Goal: Task Accomplishment & Management: Manage account settings

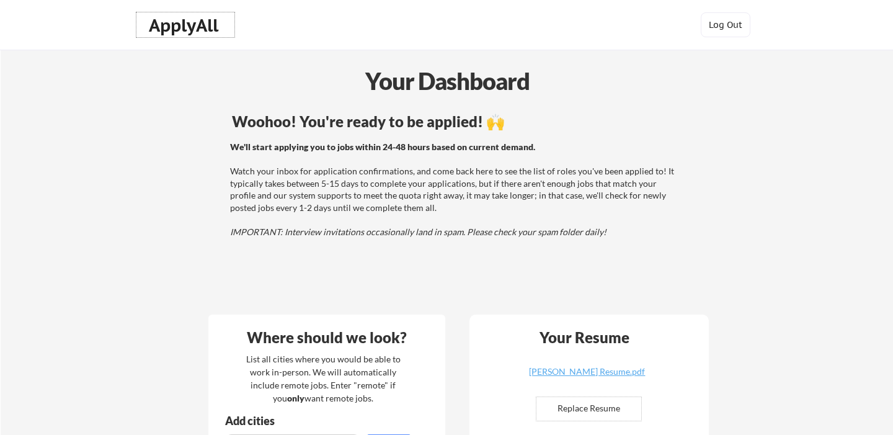
click at [210, 22] on div "ApplyAll" at bounding box center [185, 25] width 73 height 21
click at [208, 25] on div "ApplyAll" at bounding box center [185, 25] width 73 height 21
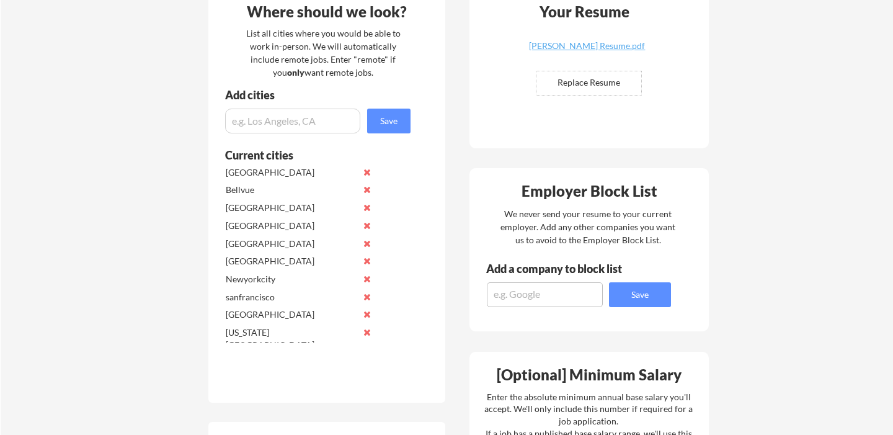
scroll to position [329, 0]
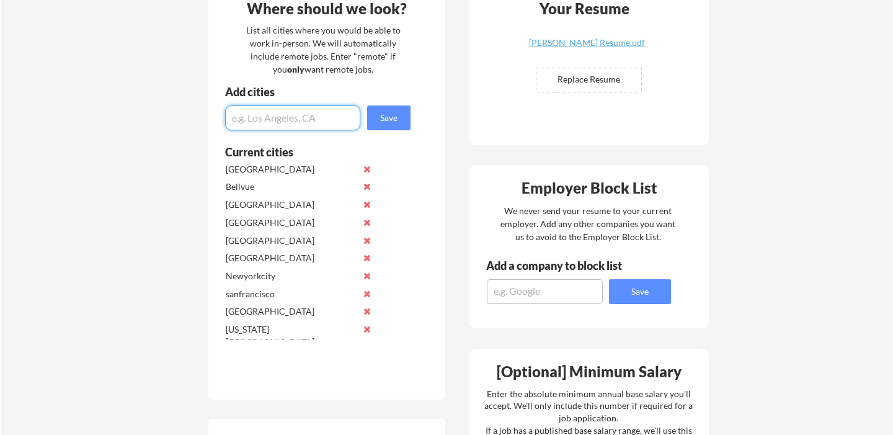
click at [266, 116] on input "input" at bounding box center [292, 117] width 135 height 25
type input "d"
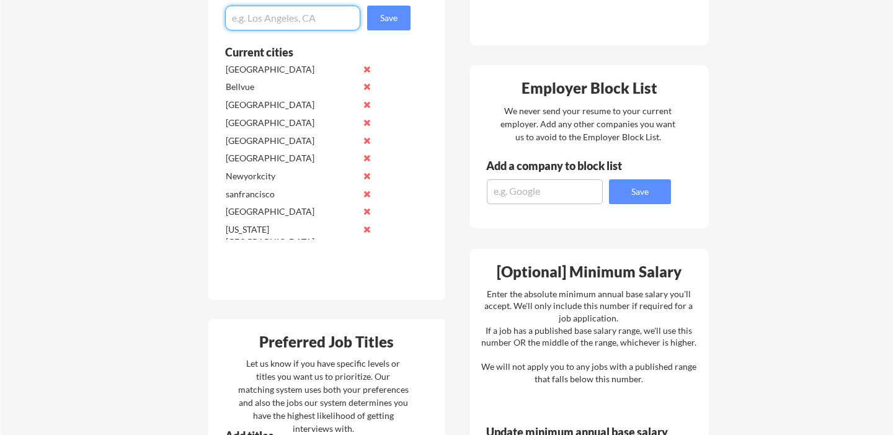
scroll to position [431, 0]
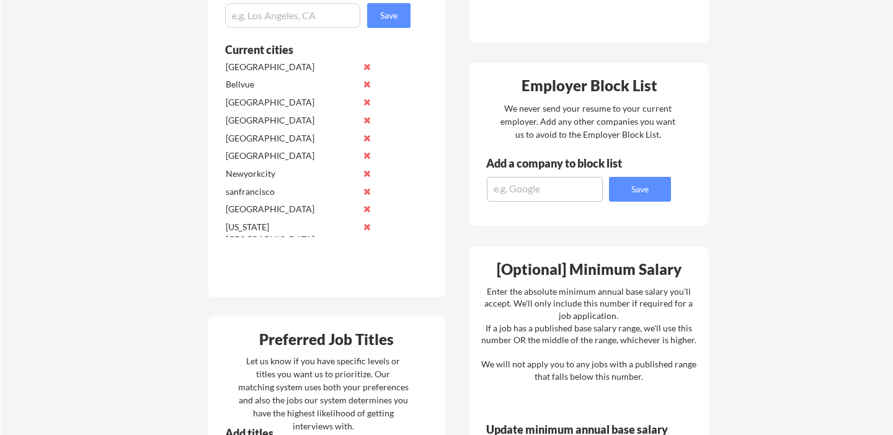
click at [280, 189] on div "sanfrancisco" at bounding box center [291, 191] width 131 height 12
click at [256, 194] on div "sanfrancisco" at bounding box center [291, 191] width 131 height 12
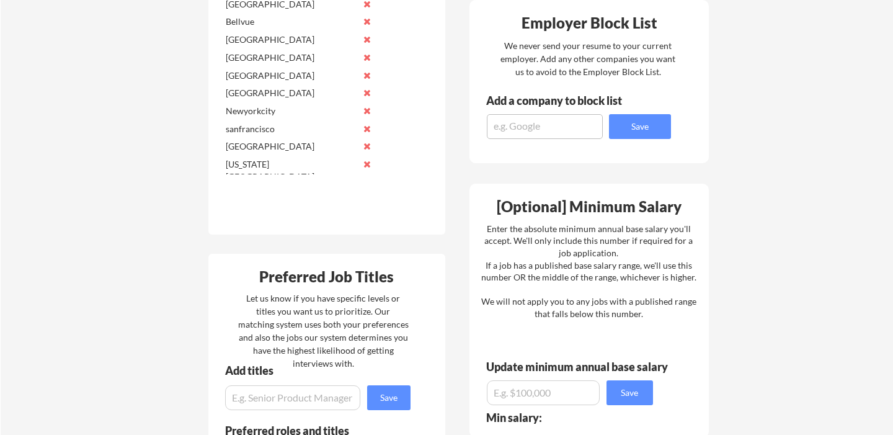
scroll to position [334, 0]
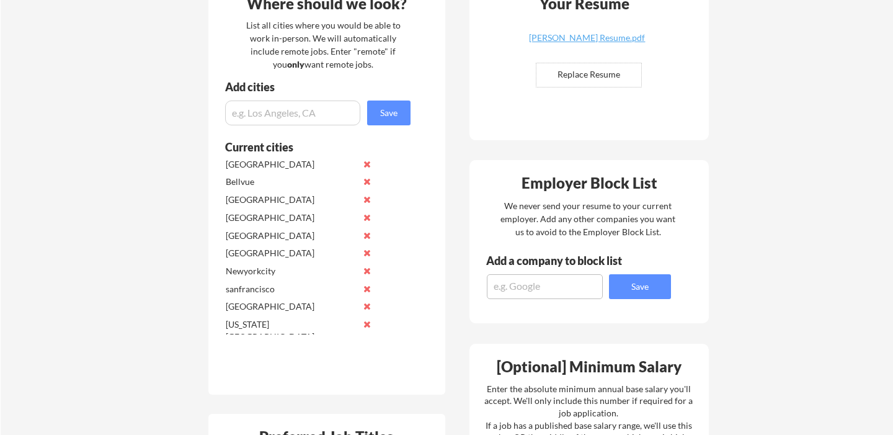
click at [241, 174] on div "Bellvue" at bounding box center [301, 183] width 156 height 18
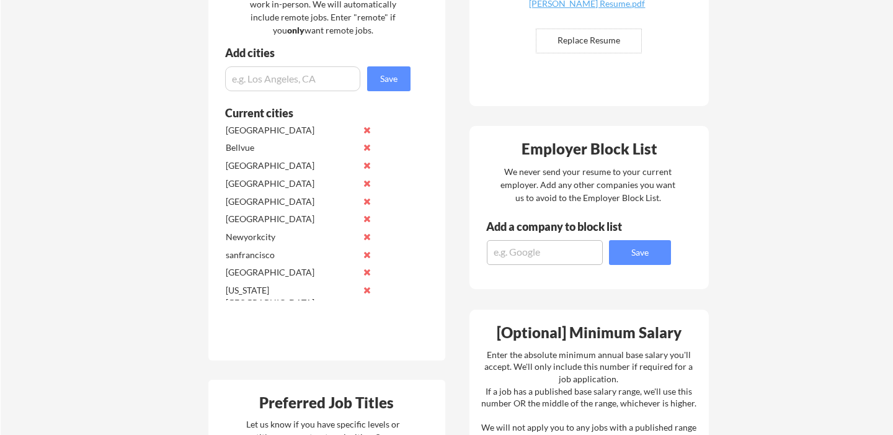
scroll to position [369, 0]
click at [257, 79] on input "input" at bounding box center [292, 78] width 135 height 25
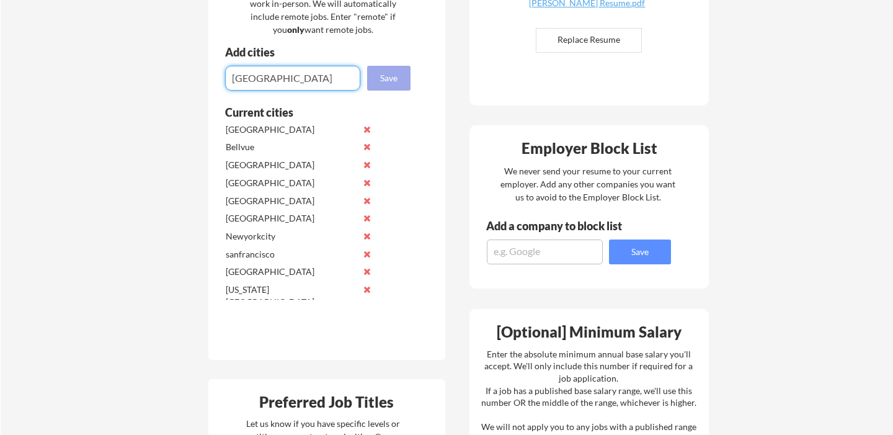
type input "[GEOGRAPHIC_DATA]"
click at [388, 76] on button "Save" at bounding box center [388, 78] width 43 height 25
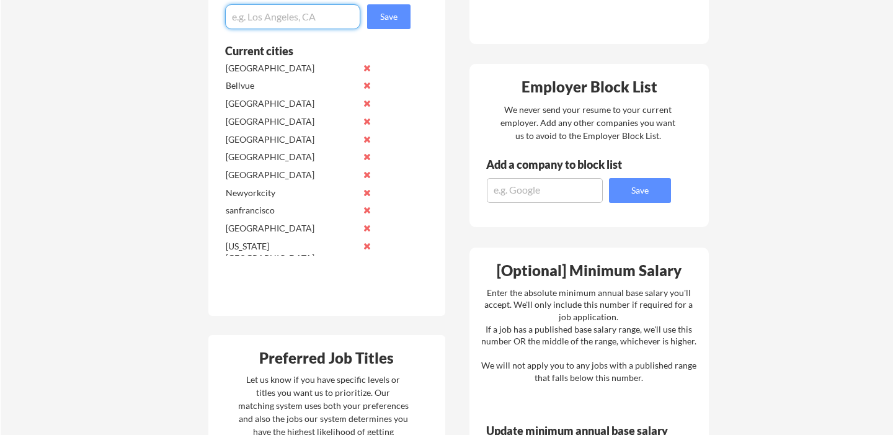
scroll to position [429, 0]
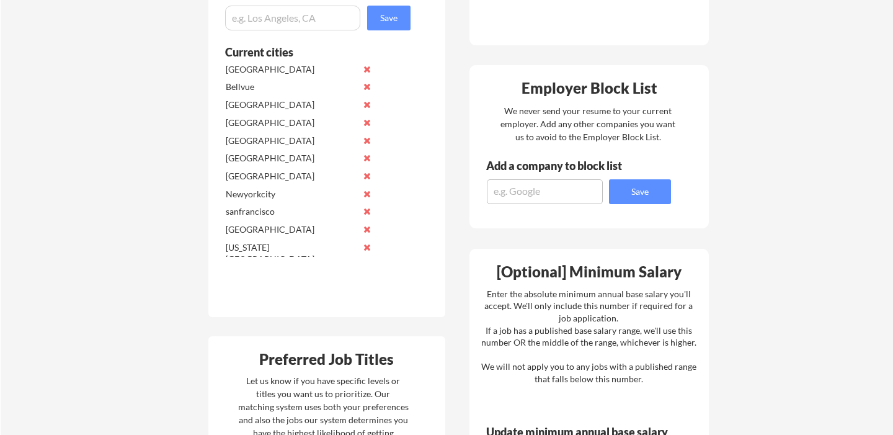
click at [252, 178] on div "[GEOGRAPHIC_DATA]" at bounding box center [291, 176] width 131 height 12
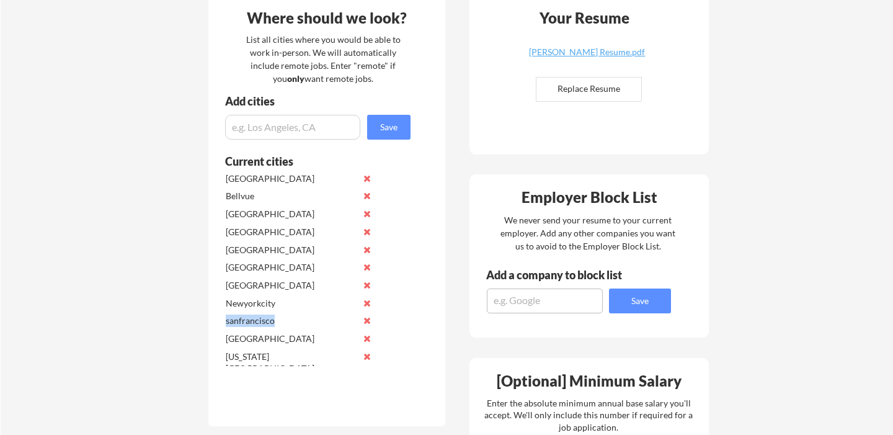
scroll to position [317, 0]
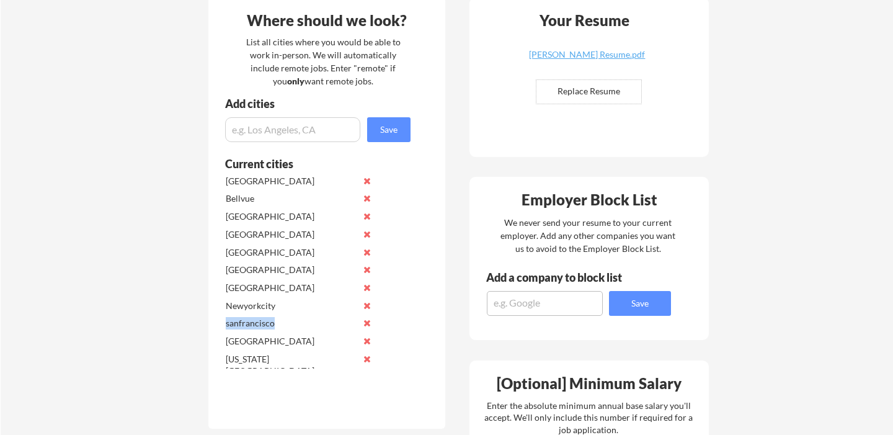
click at [251, 135] on input "input" at bounding box center [292, 129] width 135 height 25
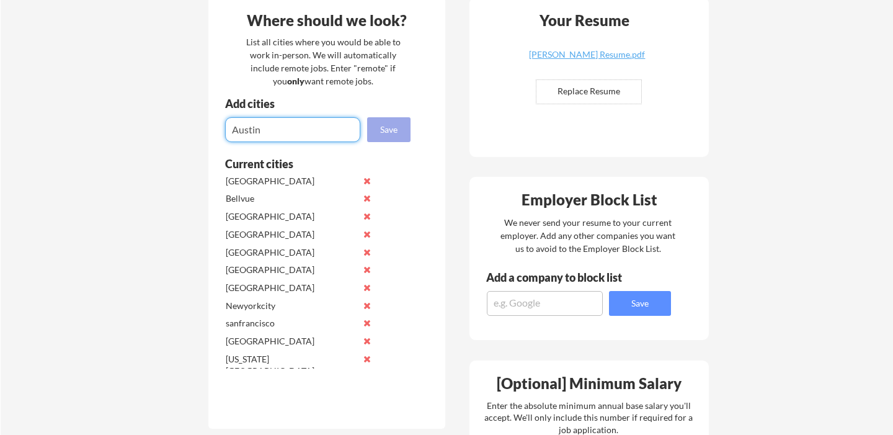
type input "Austin"
click at [386, 127] on button "Save" at bounding box center [388, 129] width 43 height 25
type input "[US_STATE]"
click at [383, 133] on button "Save" at bounding box center [388, 129] width 43 height 25
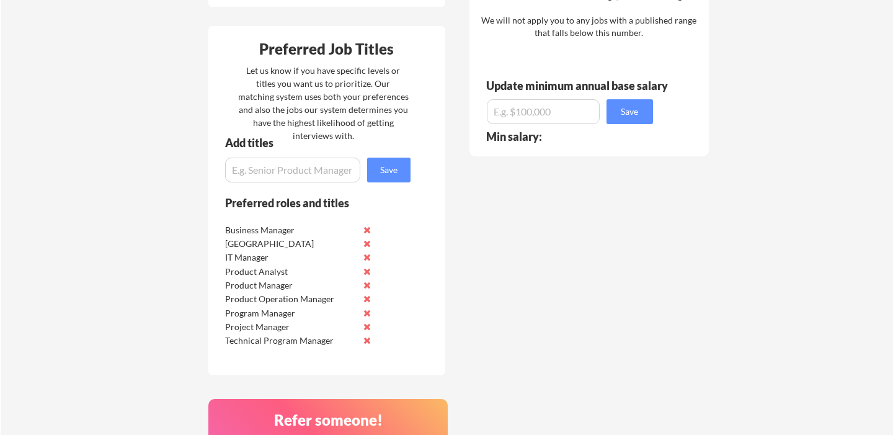
scroll to position [782, 0]
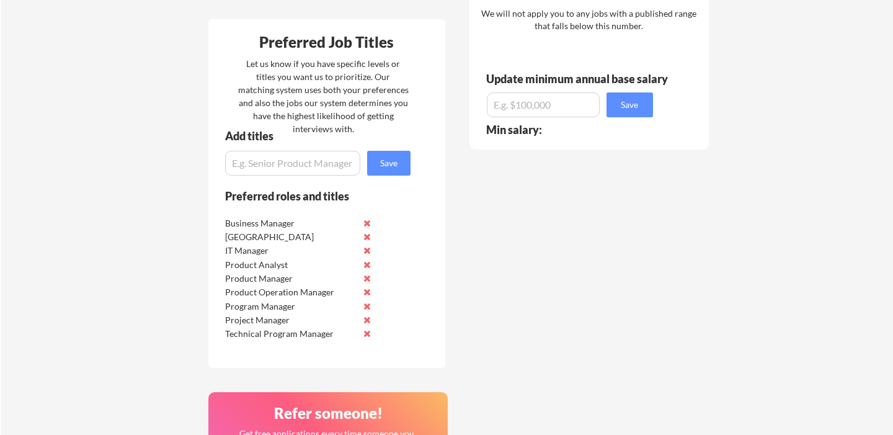
click at [369, 235] on button at bounding box center [367, 236] width 9 height 9
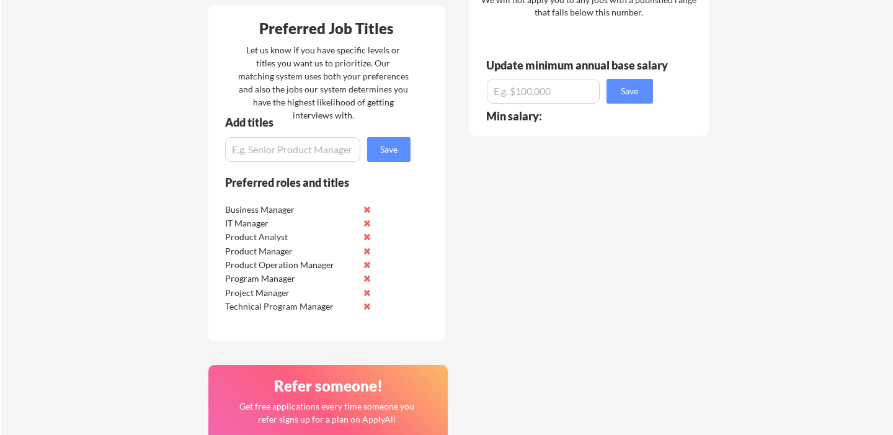
scroll to position [798, 0]
